Goal: Information Seeking & Learning: Learn about a topic

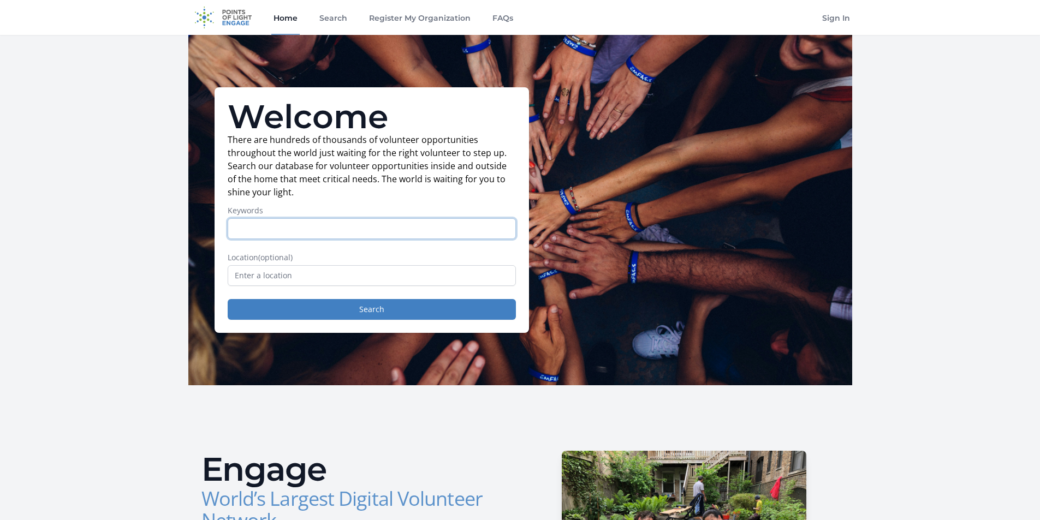
click at [414, 236] on input "Keywords" at bounding box center [372, 228] width 288 height 21
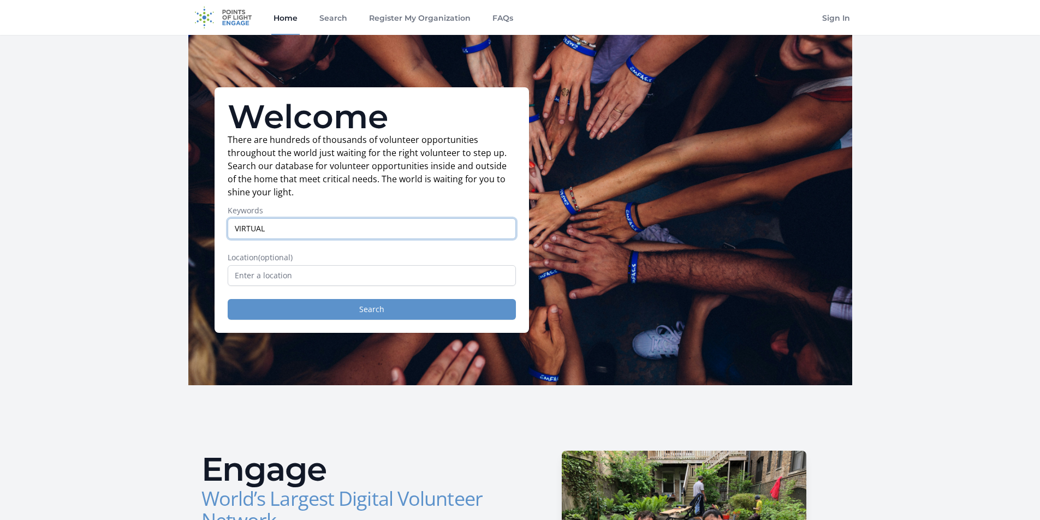
type input "VIRTUAL"
click at [360, 305] on button "Search" at bounding box center [372, 309] width 288 height 21
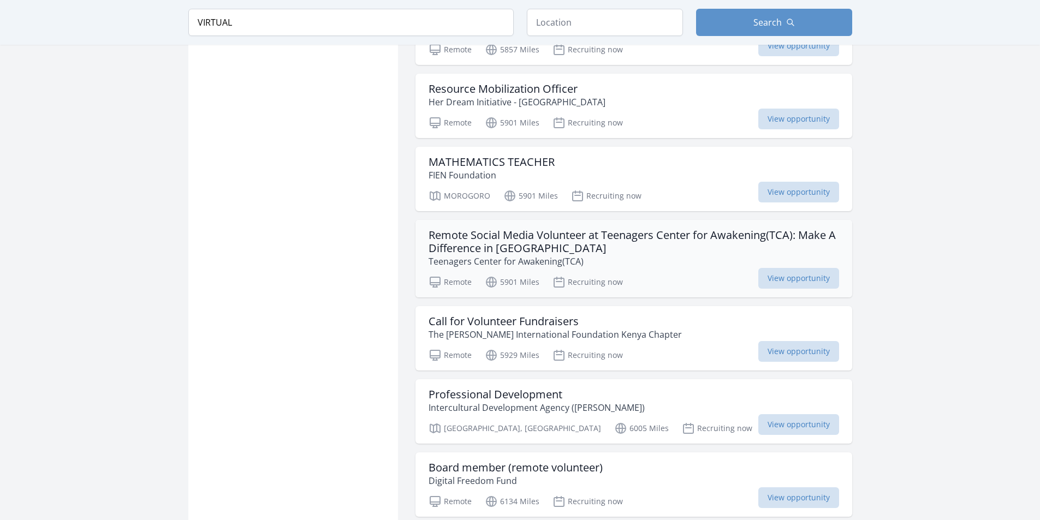
scroll to position [983, 0]
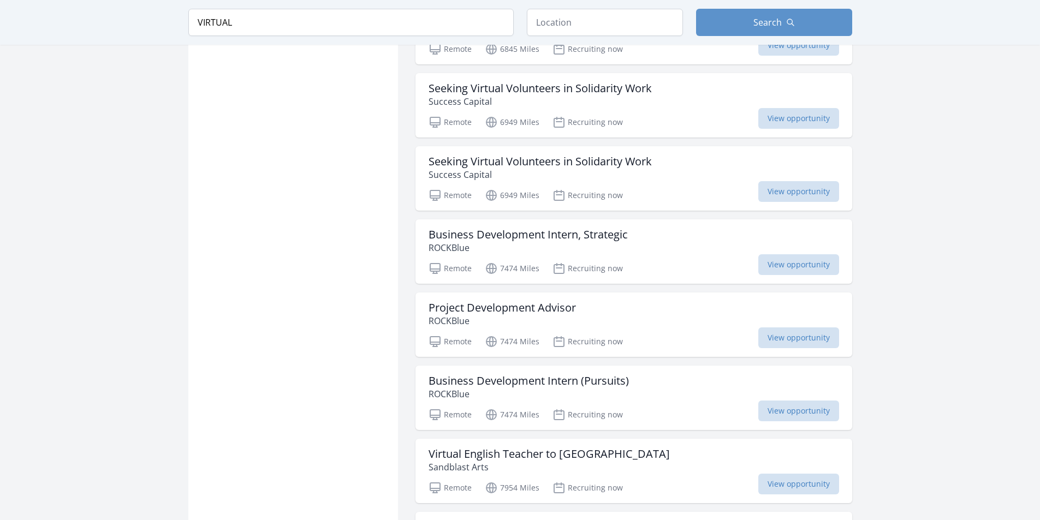
scroll to position [2402, 0]
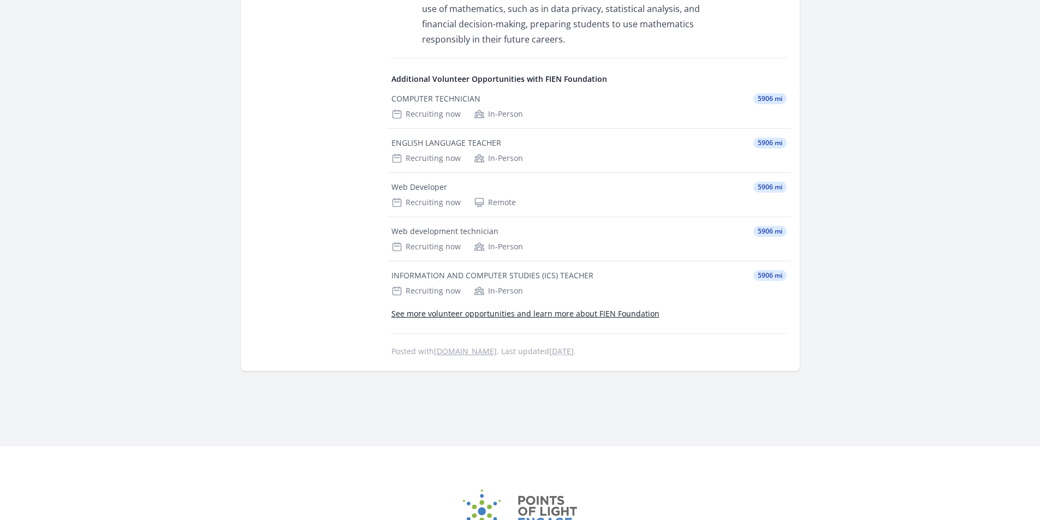
scroll to position [1228, 0]
